Goal: Information Seeking & Learning: Find specific fact

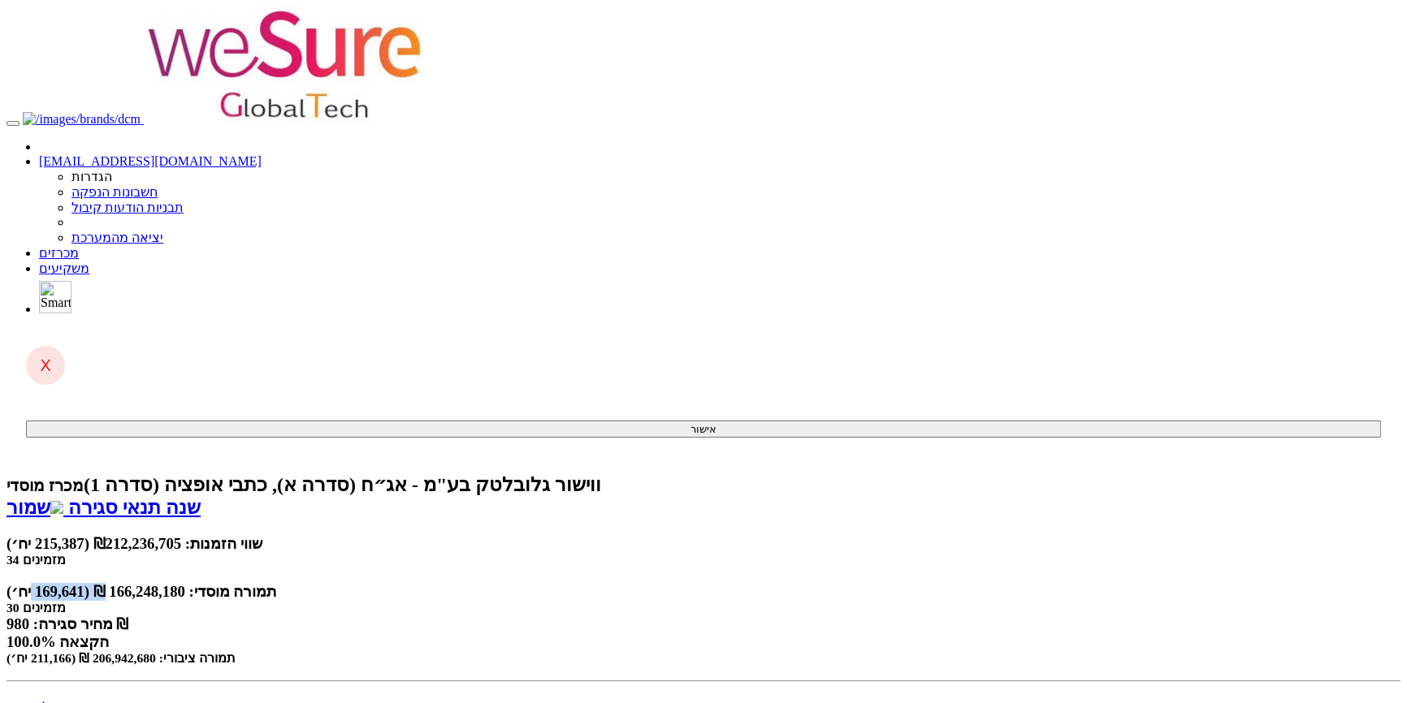
drag, startPoint x: 928, startPoint y: 159, endPoint x: 1006, endPoint y: 159, distance: 77.2
click at [1006, 583] on div "תמורה מוסדי: 166,248,180 ₪ (169,641 יח׳)" at bounding box center [703, 592] width 1394 height 18
click at [1040, 583] on div "תמורה מוסדי: 166,248,180 ₪ (169,641 יח׳)" at bounding box center [703, 592] width 1394 height 18
drag, startPoint x: 922, startPoint y: 165, endPoint x: 986, endPoint y: 165, distance: 64.2
click at [986, 583] on div "תמורה מוסדי: 166,248,180 ₪ (169,641 יח׳)" at bounding box center [703, 592] width 1394 height 18
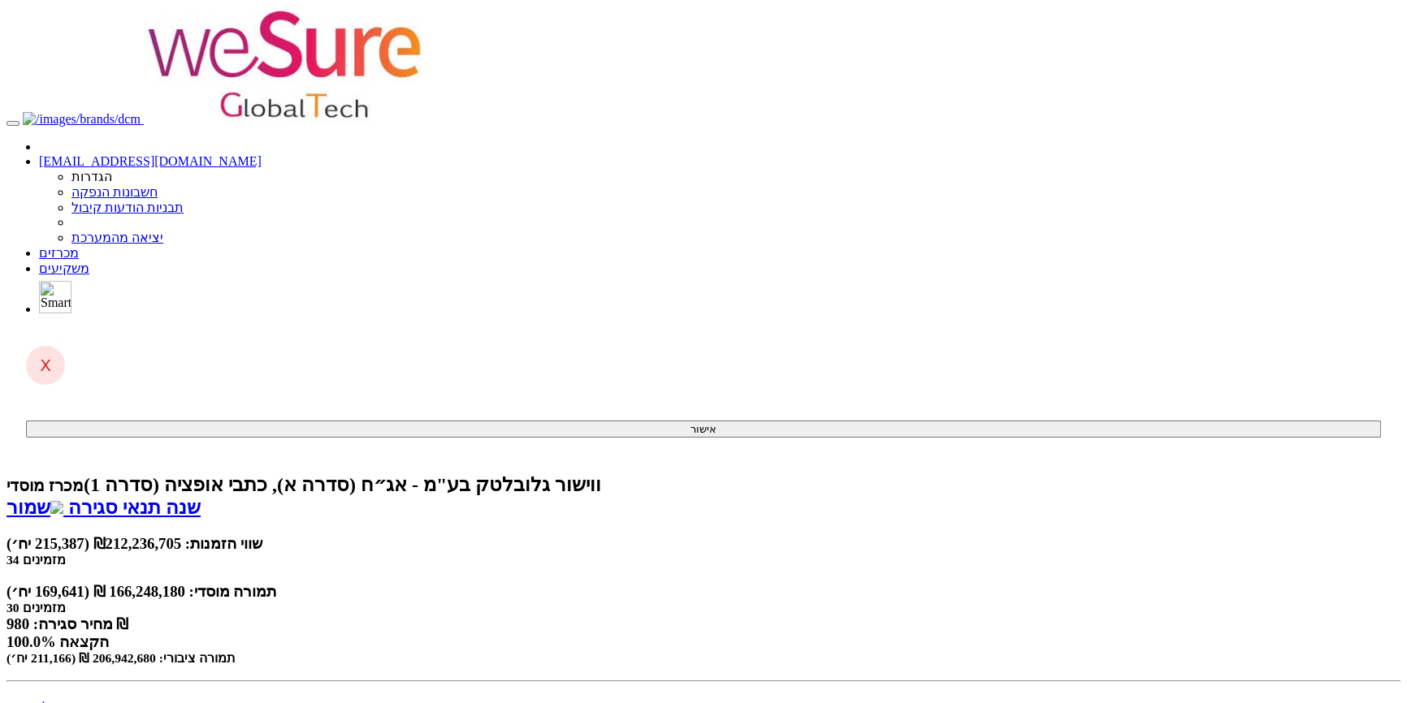
click at [1003, 583] on div "תמורה מוסדי: 166,248,180 ₪ (169,641 יח׳)" at bounding box center [703, 592] width 1394 height 18
drag, startPoint x: 930, startPoint y: 162, endPoint x: 969, endPoint y: 162, distance: 39.0
click at [969, 583] on div "תמורה מוסדי: 166,248,180 ₪ (169,641 יח׳)" at bounding box center [703, 592] width 1394 height 18
click at [977, 583] on div "תמורה מוסדי: 166,248,180 ₪ (169,641 יח׳)" at bounding box center [703, 592] width 1394 height 18
drag, startPoint x: 930, startPoint y: 167, endPoint x: 972, endPoint y: 167, distance: 42.2
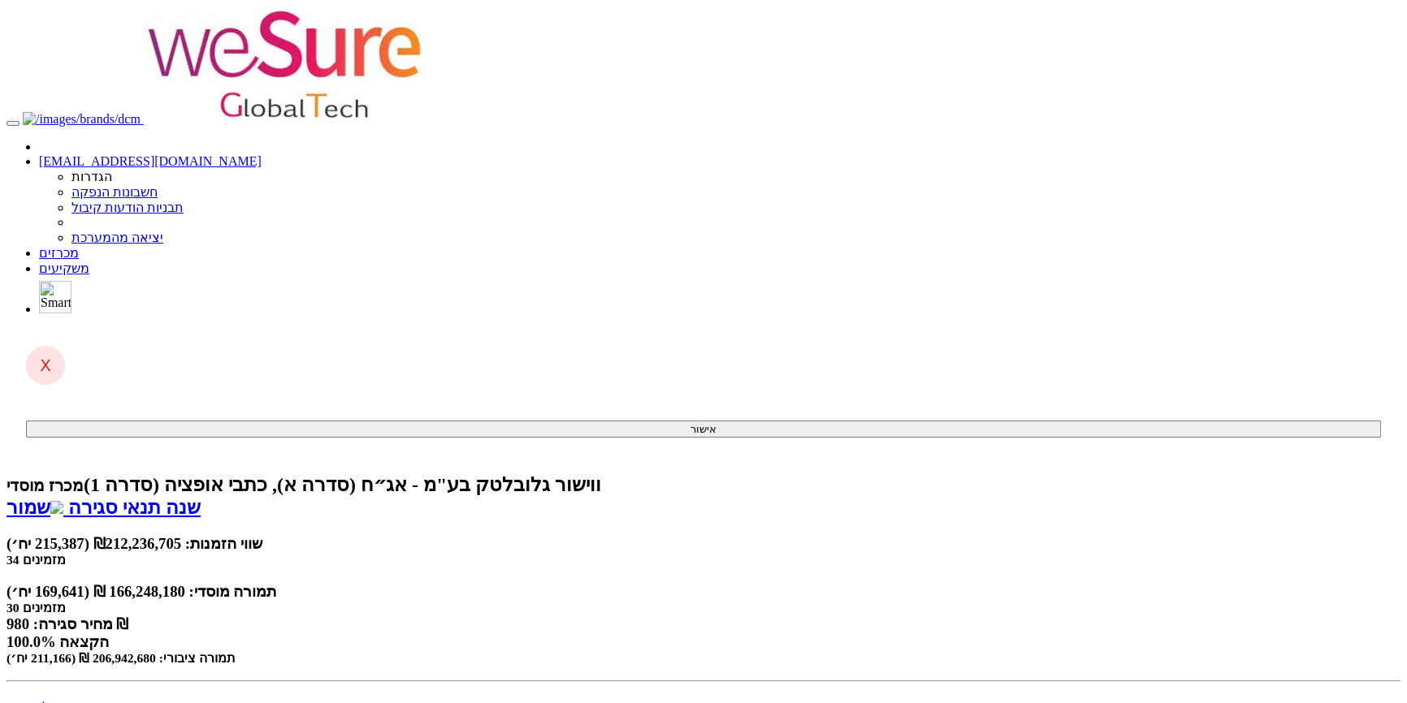
click at [972, 583] on div "תמורה מוסדי: 166,248,180 ₪ (169,641 יח׳)" at bounding box center [703, 592] width 1394 height 18
click at [978, 583] on div "תמורה מוסדי: 166,248,180 ₪ (169,641 יח׳)" at bounding box center [703, 592] width 1394 height 18
drag, startPoint x: 978, startPoint y: 167, endPoint x: 928, endPoint y: 167, distance: 49.5
click at [928, 583] on div "תמורה מוסדי: 166,248,180 ₪ (169,641 יח׳)" at bounding box center [703, 592] width 1394 height 18
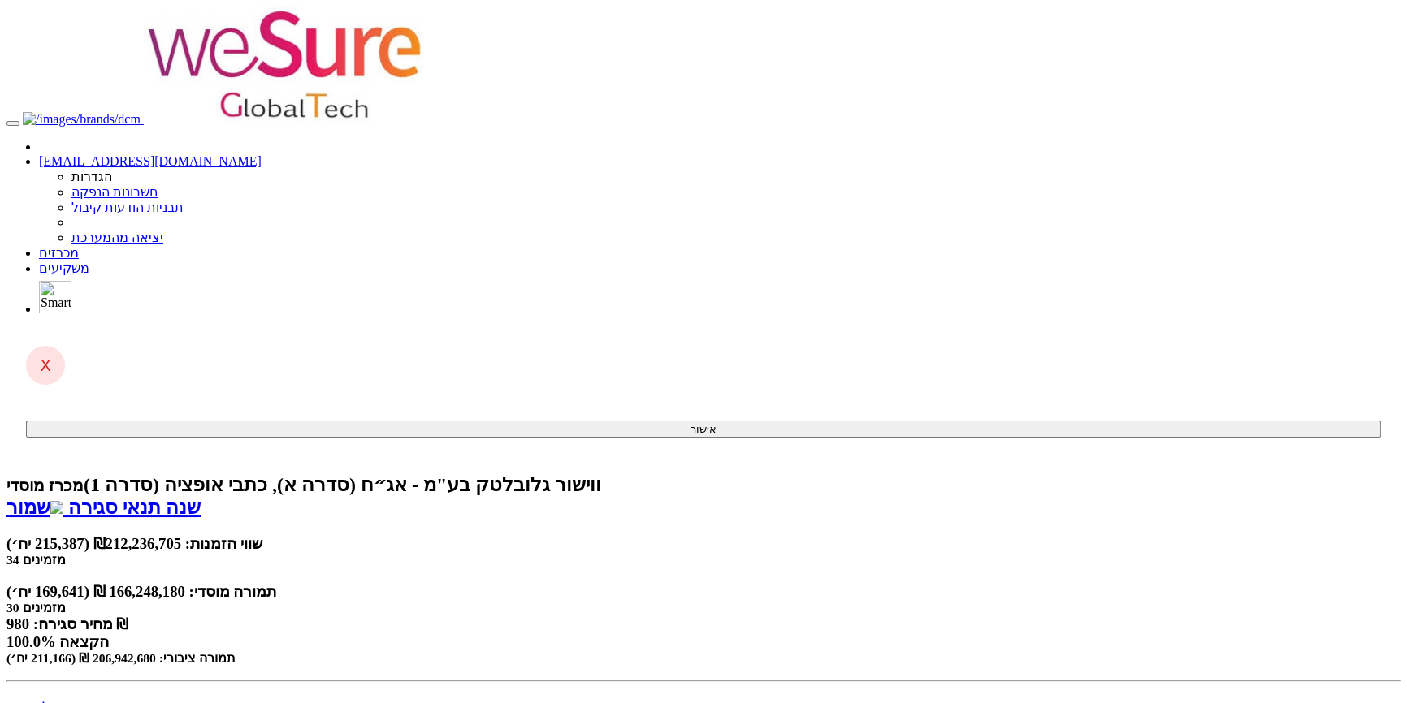
click at [236, 651] on small "תמורה ציבורי: 206,942,680 ₪ (211,166 יח׳)" at bounding box center [120, 658] width 229 height 14
drag, startPoint x: 390, startPoint y: 167, endPoint x: 456, endPoint y: 167, distance: 66.6
click at [236, 651] on small "תמורה ציבורי: 206,942,680 ₪ (211,166 יח׳)" at bounding box center [120, 658] width 229 height 14
drag, startPoint x: 467, startPoint y: 164, endPoint x: 367, endPoint y: 164, distance: 99.9
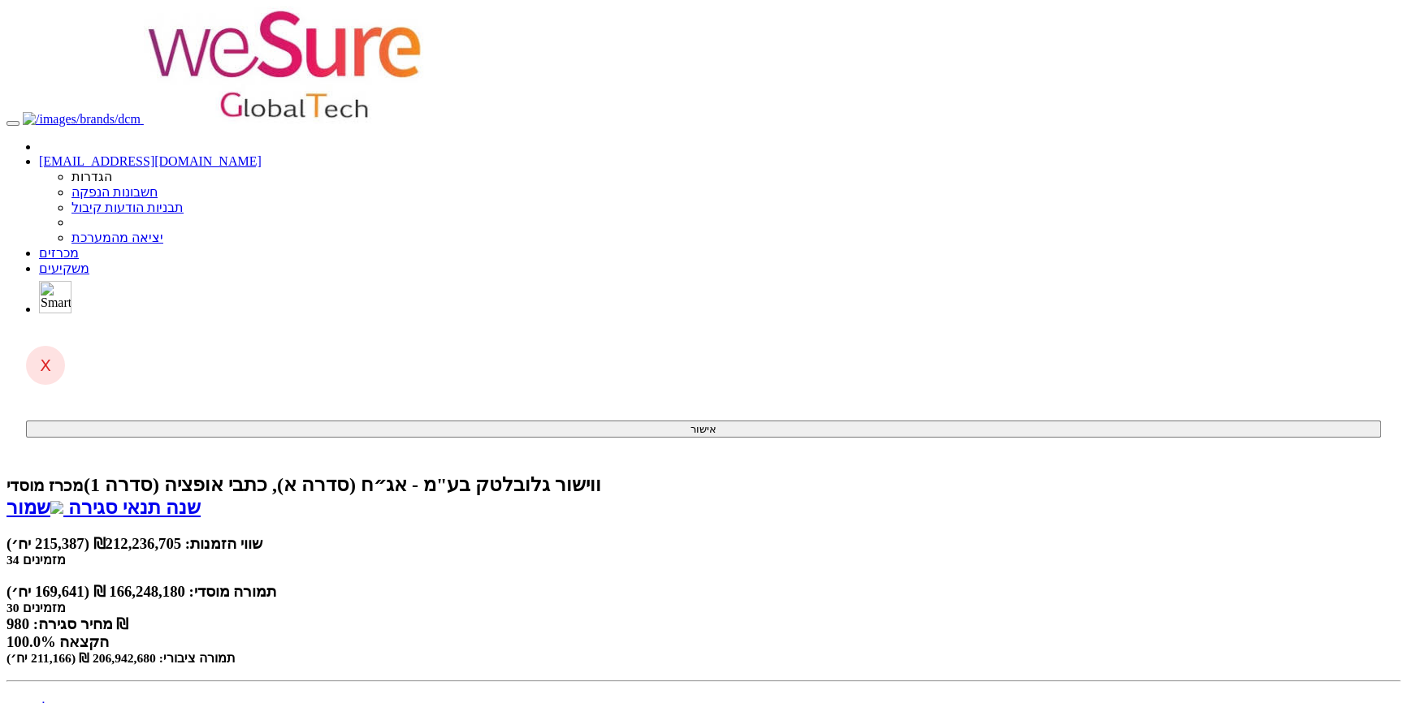
click at [236, 651] on small "תמורה ציבורי: 206,942,680 ₪ (211,166 יח׳)" at bounding box center [120, 658] width 229 height 14
drag, startPoint x: 386, startPoint y: 165, endPoint x: 455, endPoint y: 165, distance: 69.0
click at [236, 651] on small "תמורה ציבורי: 206,942,680 ₪ (211,166 יח׳)" at bounding box center [120, 658] width 229 height 14
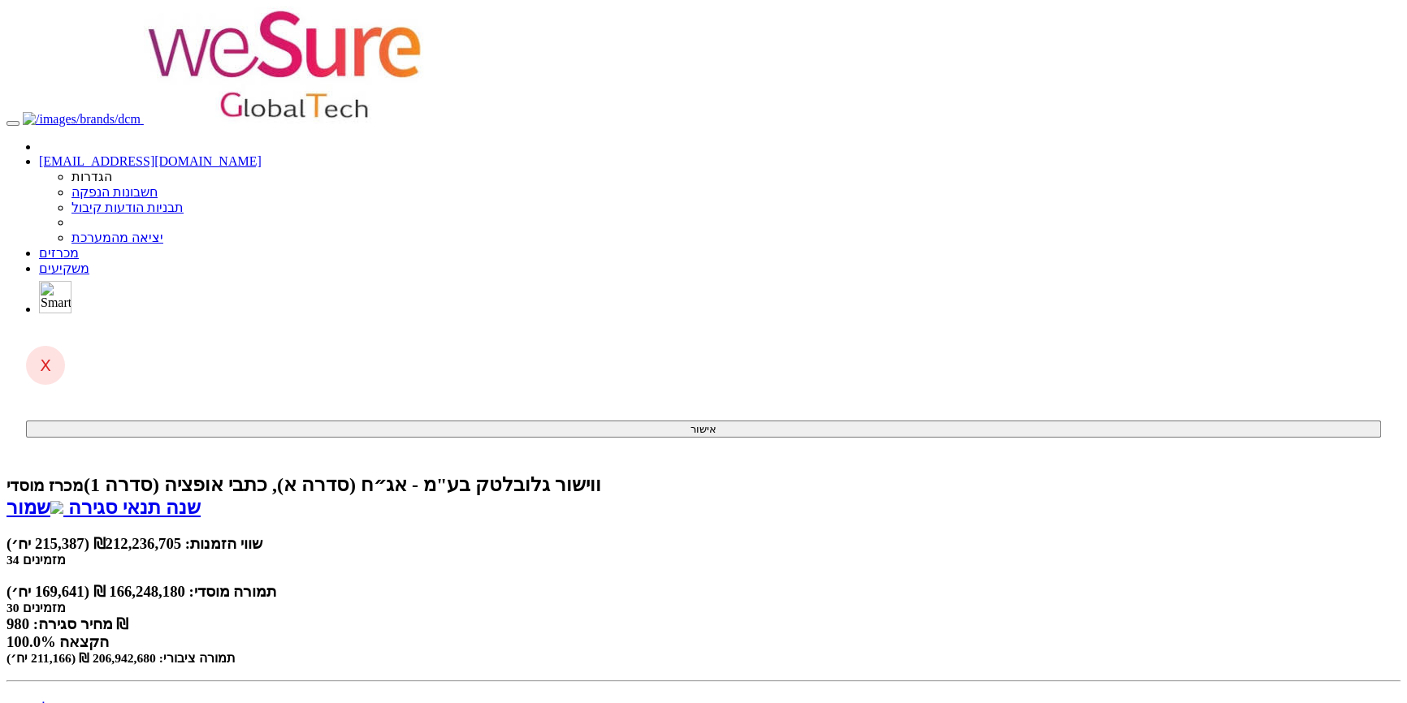
drag, startPoint x: 318, startPoint y: 171, endPoint x: 362, endPoint y: 171, distance: 43.9
click at [236, 651] on small "תמורה ציבורי: 206,942,680 ₪ (211,166 יח׳)" at bounding box center [120, 658] width 229 height 14
drag, startPoint x: 324, startPoint y: 171, endPoint x: 376, endPoint y: 171, distance: 52.0
click at [236, 651] on small "תמורה ציבורי: 206,942,680 ₪ (211,166 יח׳)" at bounding box center [120, 658] width 229 height 14
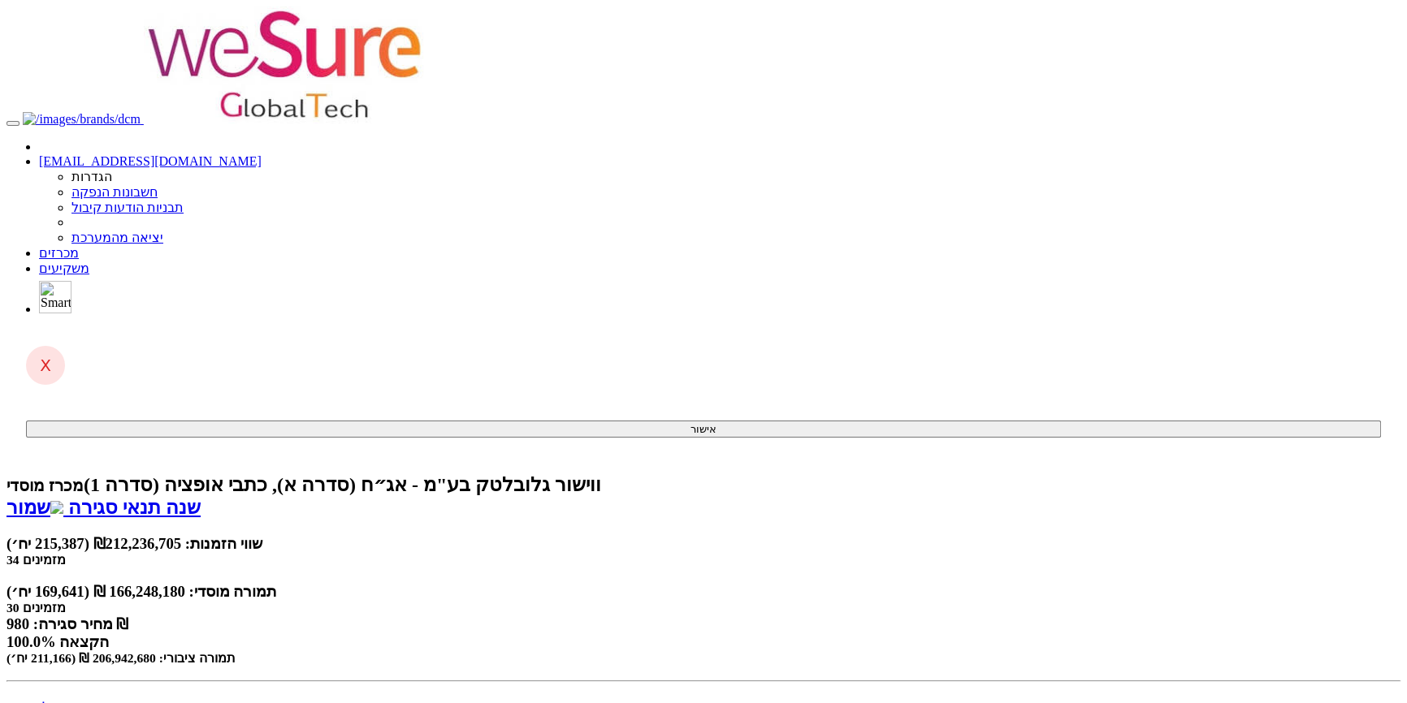
click at [236, 651] on small "תמורה ציבורי: 206,942,680 ₪ (211,166 יח׳)" at bounding box center [120, 658] width 229 height 14
drag, startPoint x: 371, startPoint y: 171, endPoint x: 321, endPoint y: 171, distance: 50.4
click at [236, 651] on small "תמורה ציבורי: 206,942,680 ₪ (211,166 יח׳)" at bounding box center [120, 658] width 229 height 14
click at [317, 583] on div "תמורה מוסדי: 166,248,180 ₪ (169,641 יח׳) 30 מזמינים מחיר סגירה: 980 ₪ 100.0% הק…" at bounding box center [703, 624] width 1394 height 83
drag, startPoint x: 321, startPoint y: 167, endPoint x: 382, endPoint y: 167, distance: 60.9
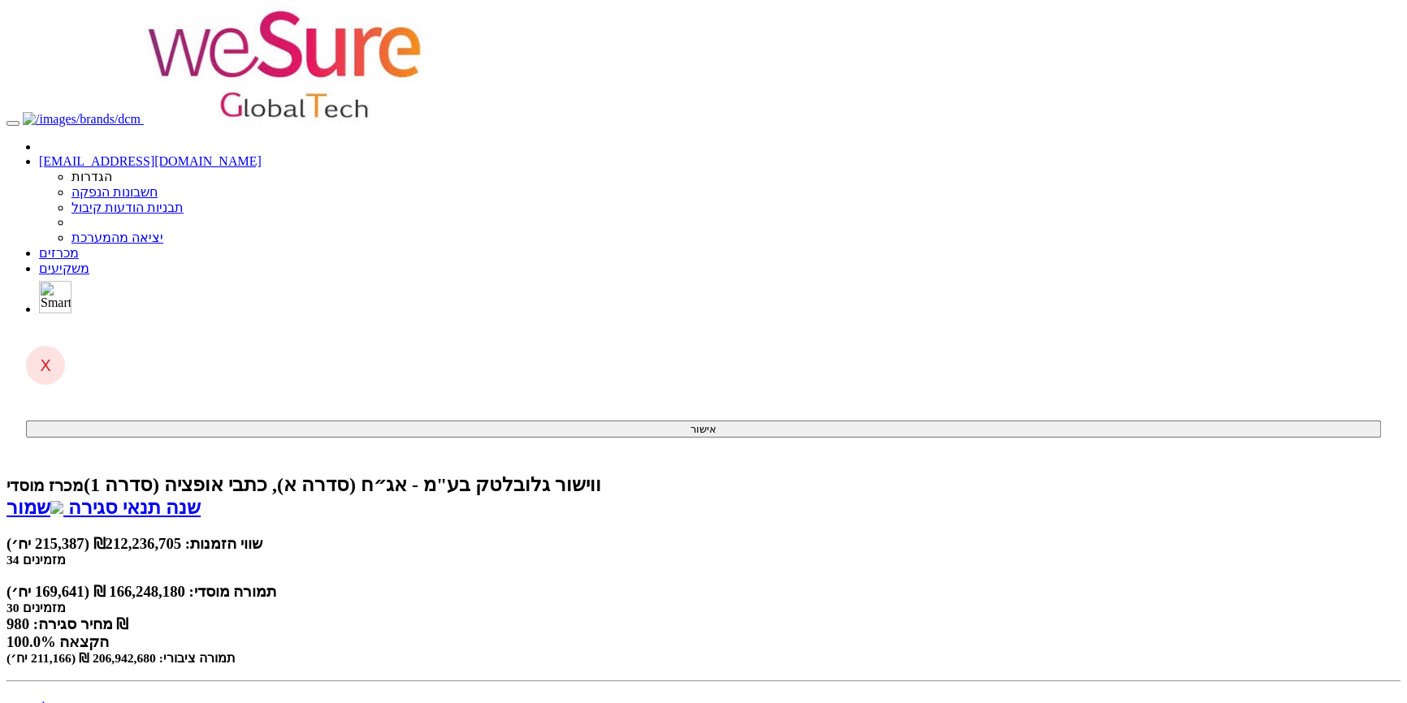
click at [236, 651] on small "תמורה ציבורי: 206,942,680 ₪ (211,166 יח׳)" at bounding box center [120, 658] width 229 height 14
drag, startPoint x: 362, startPoint y: 168, endPoint x: 309, endPoint y: 169, distance: 53.6
click at [236, 651] on small "תמורה ציבורי: 206,942,680 ₪ (211,166 יח׳)" at bounding box center [120, 658] width 229 height 14
click at [250, 583] on div "תמורה מוסדי: 166,248,180 ₪ (169,641 יח׳) 30 מזמינים מחיר סגירה: 980 ₪ 100.0% הק…" at bounding box center [703, 624] width 1394 height 83
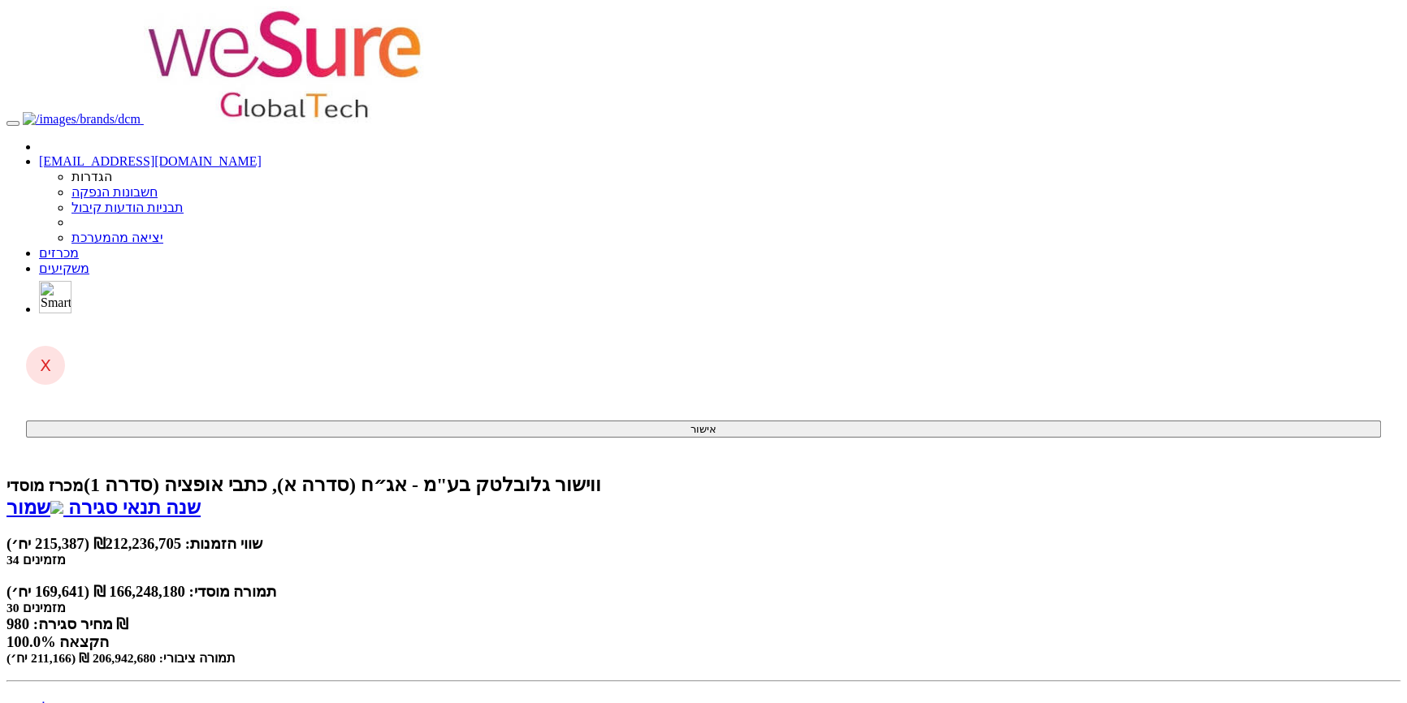
drag, startPoint x: 293, startPoint y: 167, endPoint x: 1166, endPoint y: 80, distance: 877.5
drag, startPoint x: 1167, startPoint y: 122, endPoint x: 252, endPoint y: 208, distance: 919.4
